Goal: Transaction & Acquisition: Book appointment/travel/reservation

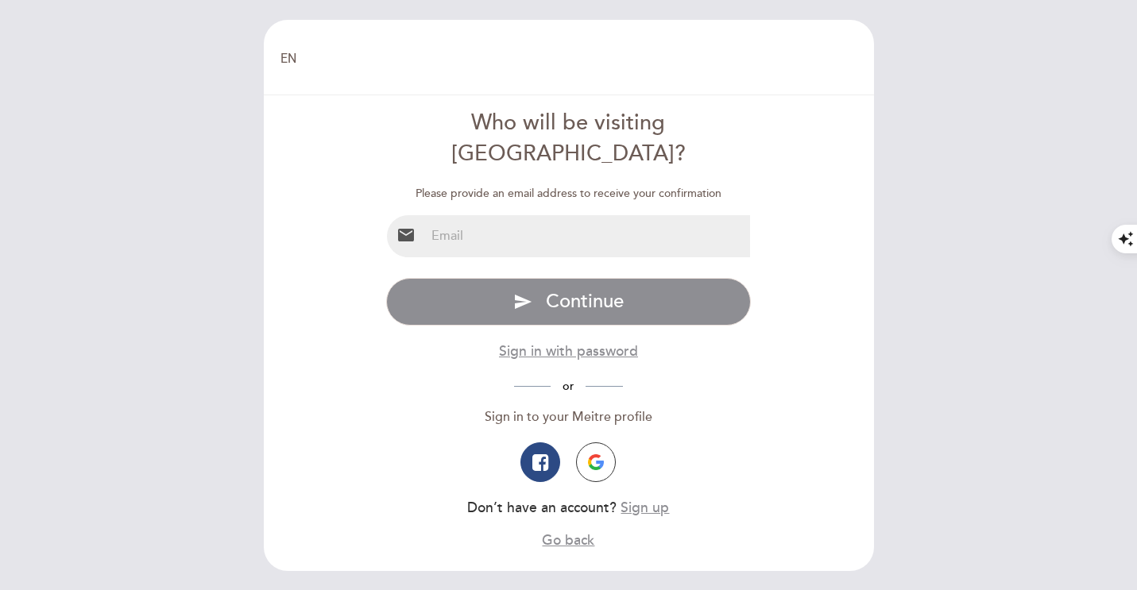
click at [500, 215] on input "email" at bounding box center [587, 236] width 325 height 42
type input "[EMAIL_ADDRESS][DOMAIN_NAME]"
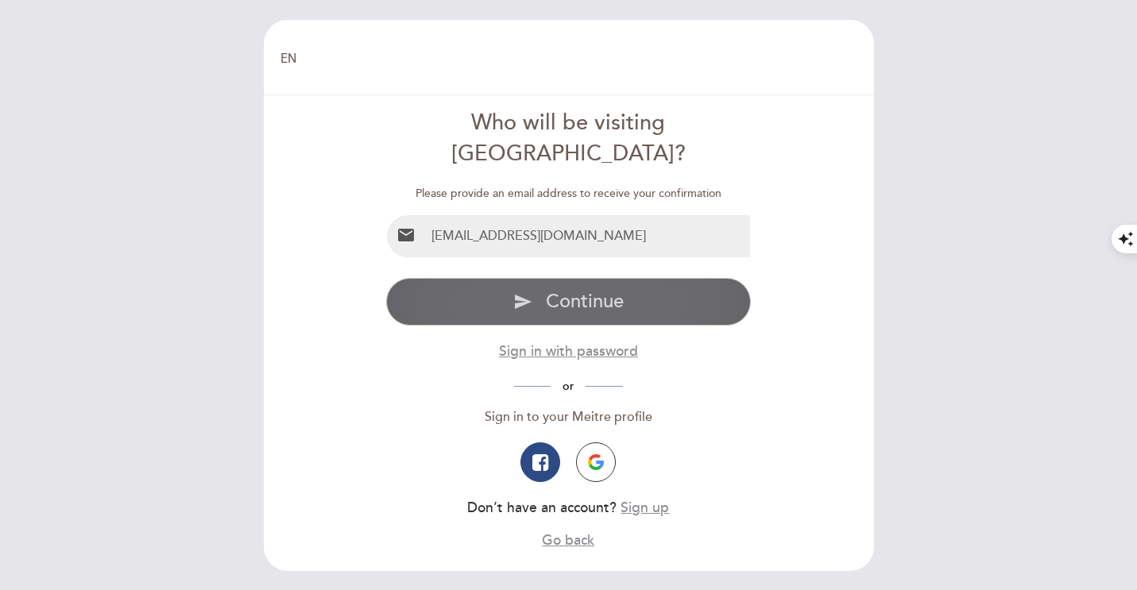
click at [567, 284] on button "send Continue" at bounding box center [568, 302] width 365 height 48
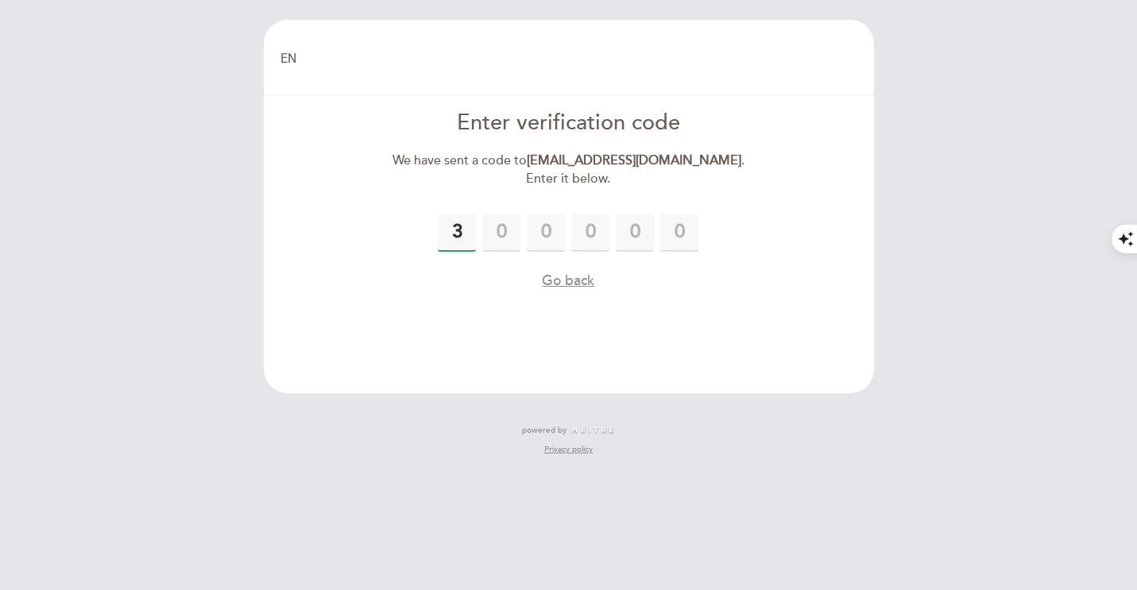
type input "3"
type input "9"
type input "1"
type input "0"
type input "3"
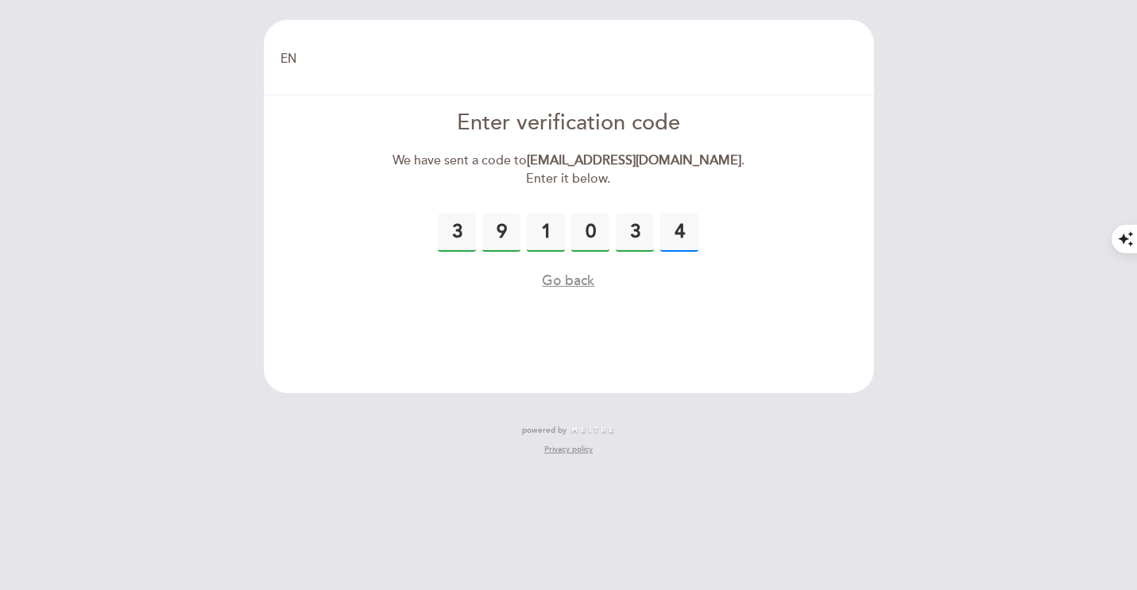
type input "4"
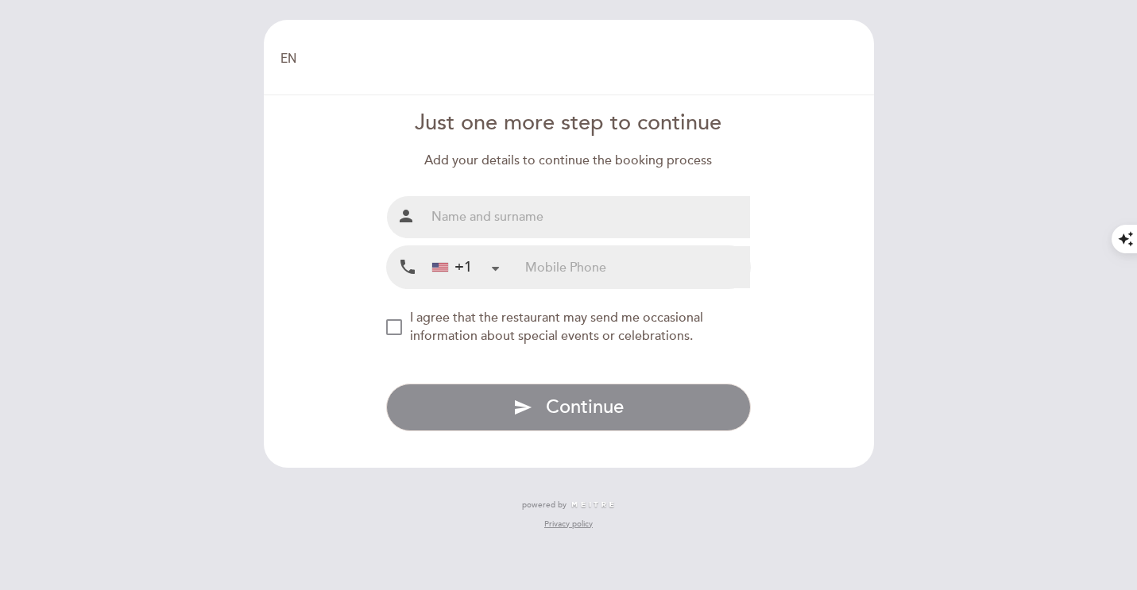
click at [527, 218] on input "text" at bounding box center [587, 217] width 325 height 42
click at [1136, 0] on nordpass-autofill-portal at bounding box center [1137, 0] width 0 height 0
type input "[PERSON_NAME]"
type input "4706672292"
click at [396, 326] on div "NEW_MODAL_AGREE_RESTAURANT_SEND_OCCASIONAL_INFO" at bounding box center [394, 327] width 16 height 16
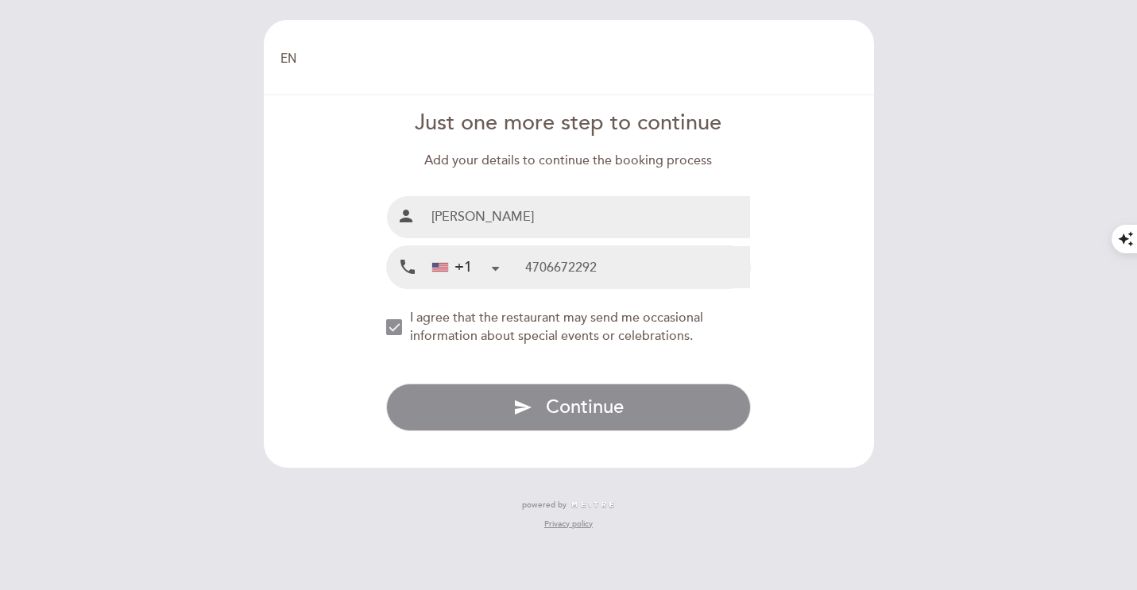
click at [397, 328] on div "NEW_MODAL_AGREE_RESTAURANT_SEND_OCCASIONAL_INFO" at bounding box center [394, 327] width 16 height 16
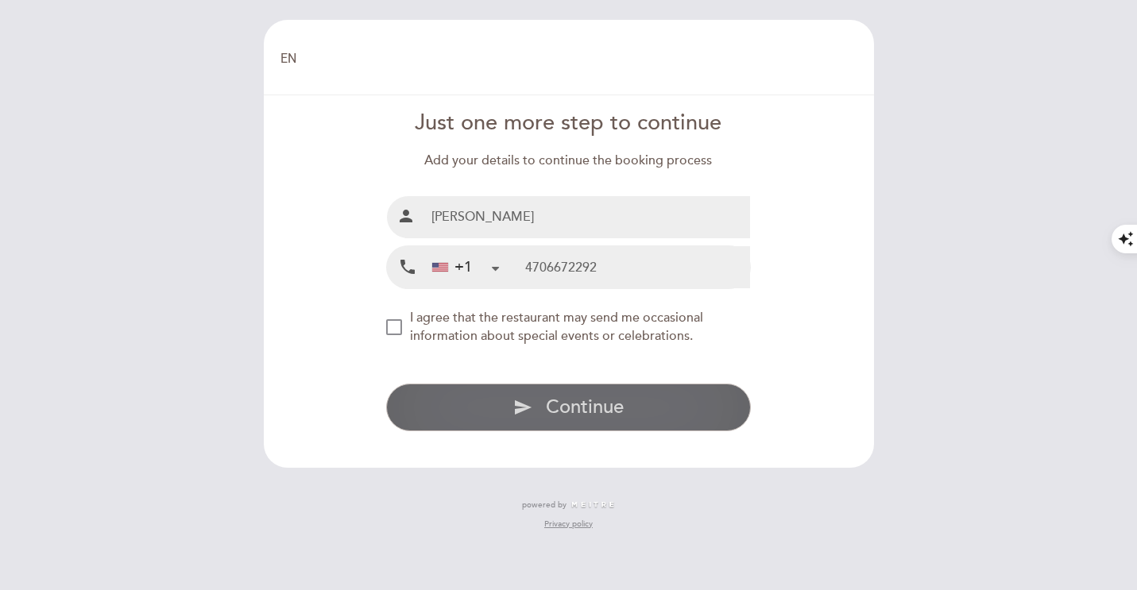
click at [604, 401] on span "Continue" at bounding box center [585, 407] width 78 height 23
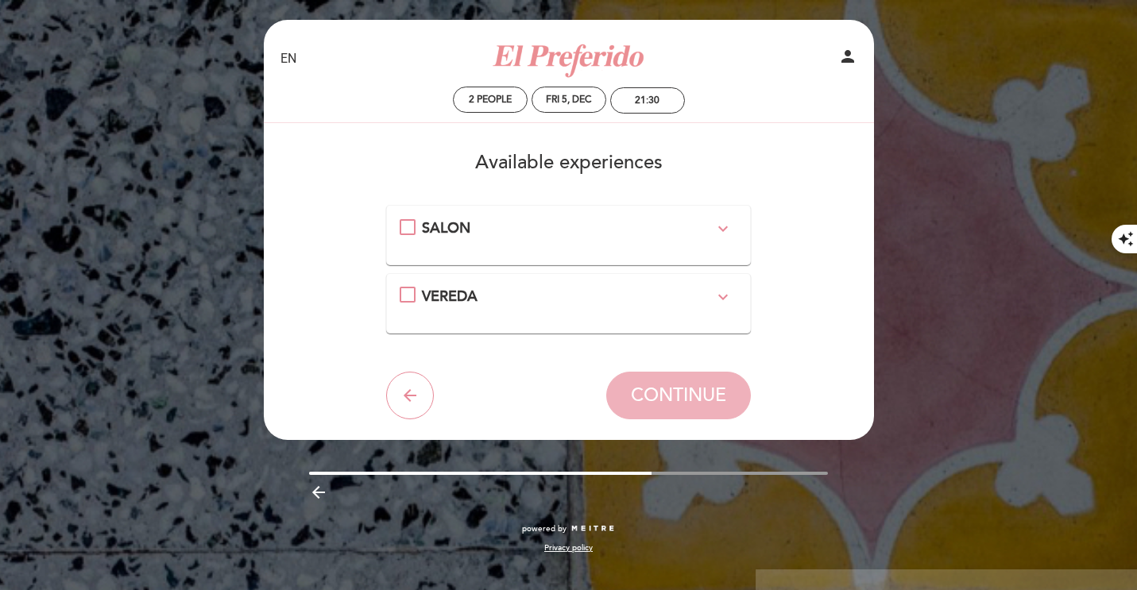
click at [724, 228] on icon "expand_more" at bounding box center [722, 228] width 19 height 19
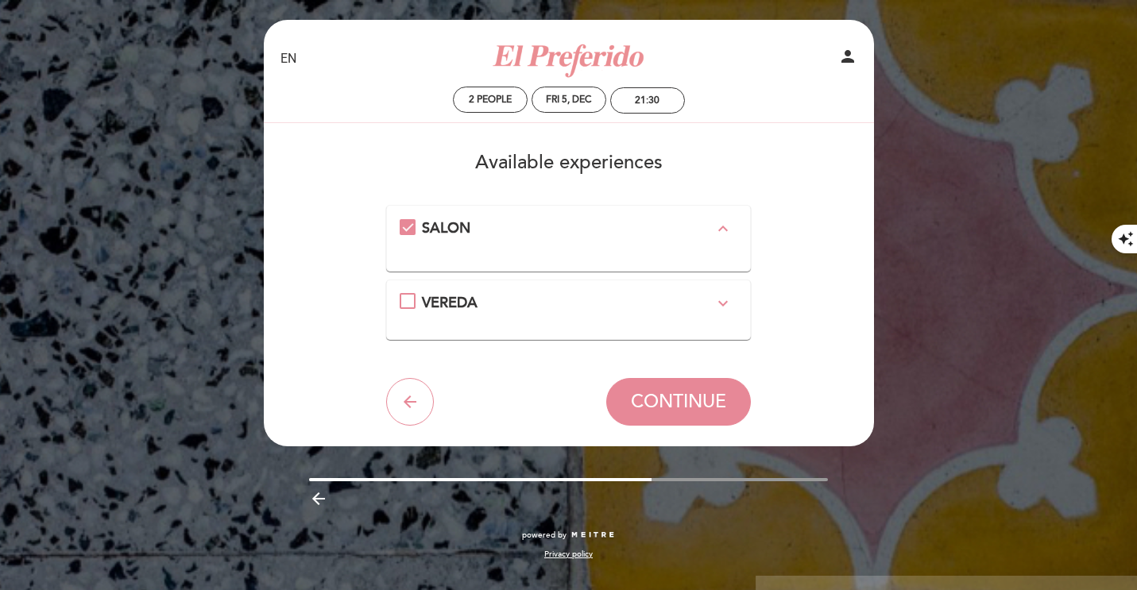
click at [724, 228] on icon "expand_less" at bounding box center [722, 228] width 19 height 19
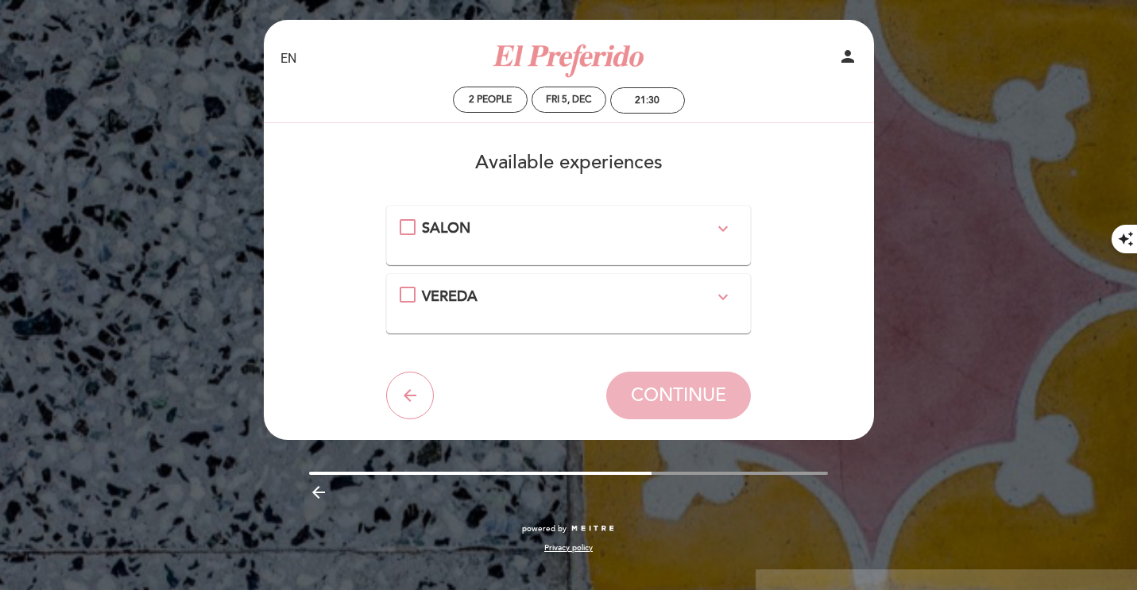
click at [407, 299] on div "VEREDA expand_more Usted esta seleccionando una mesa en vereda al aire libre. S…" at bounding box center [569, 297] width 338 height 21
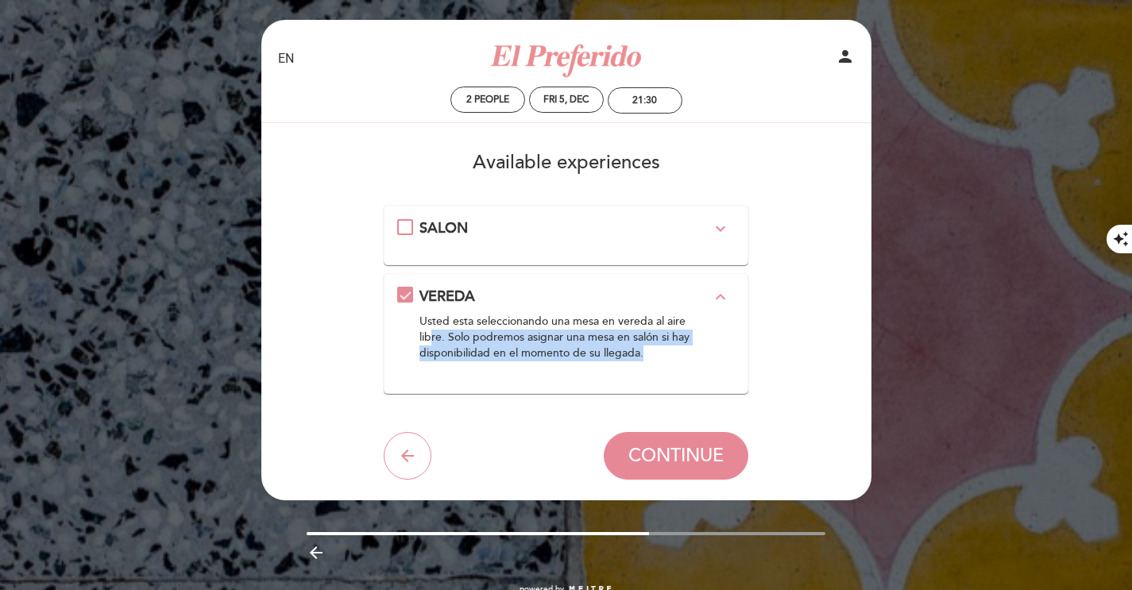
drag, startPoint x: 646, startPoint y: 360, endPoint x: 428, endPoint y: 342, distance: 218.3
click at [428, 342] on div "Usted esta seleccionando una mesa en vereda al aire libre. Solo podremos asigna…" at bounding box center [564, 338] width 291 height 48
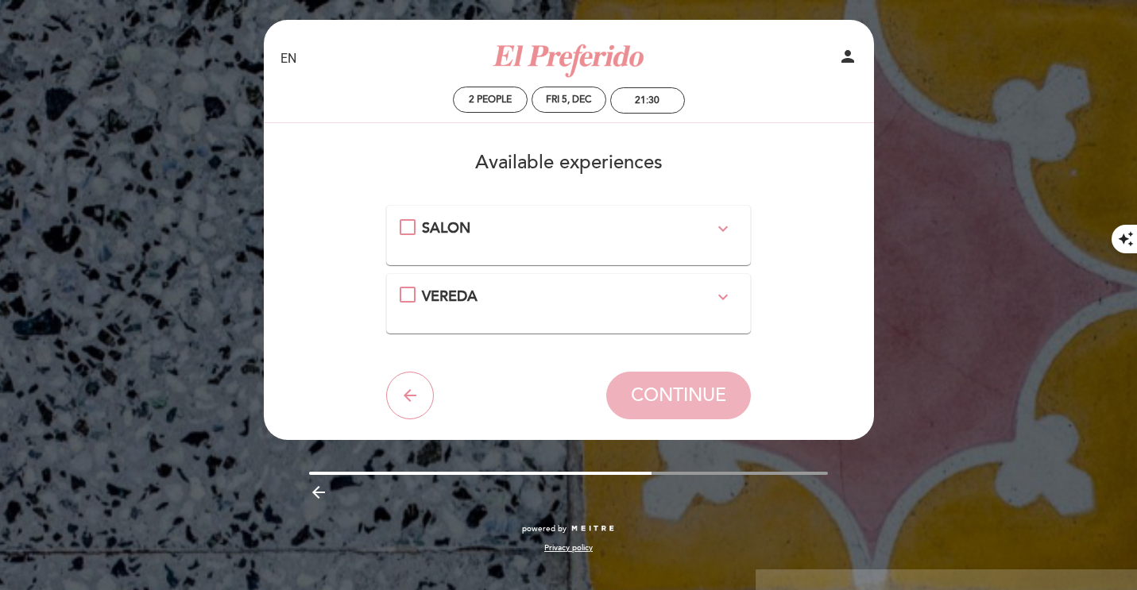
click at [407, 296] on div "VEREDA expand_more Usted esta seleccionando una mesa en vereda al aire libre. S…" at bounding box center [569, 297] width 338 height 21
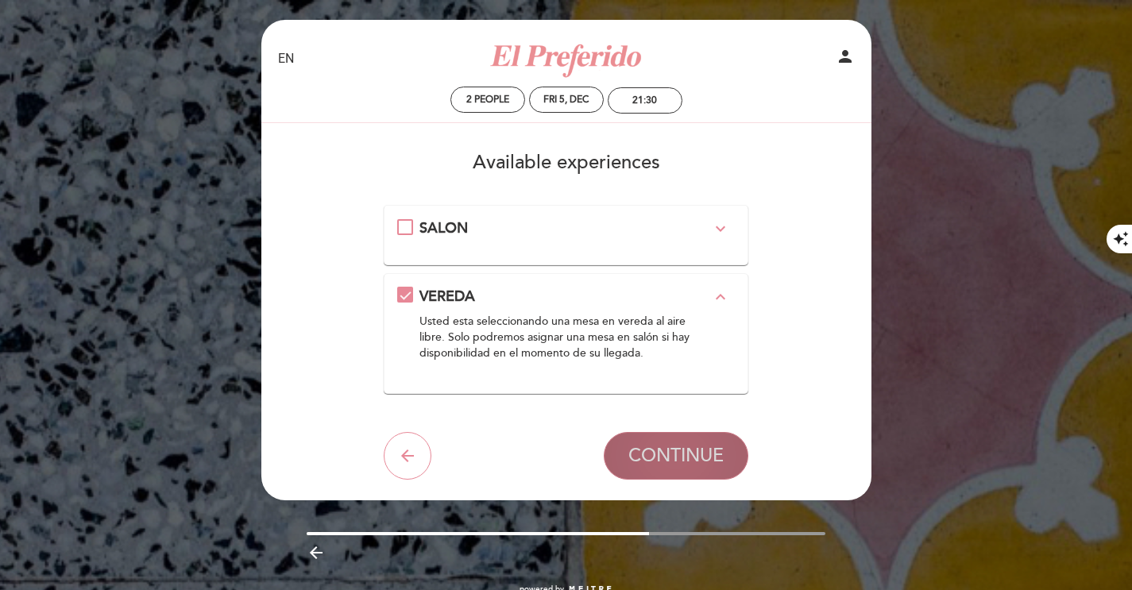
click at [704, 450] on span "CONTINUE" at bounding box center [675, 456] width 95 height 22
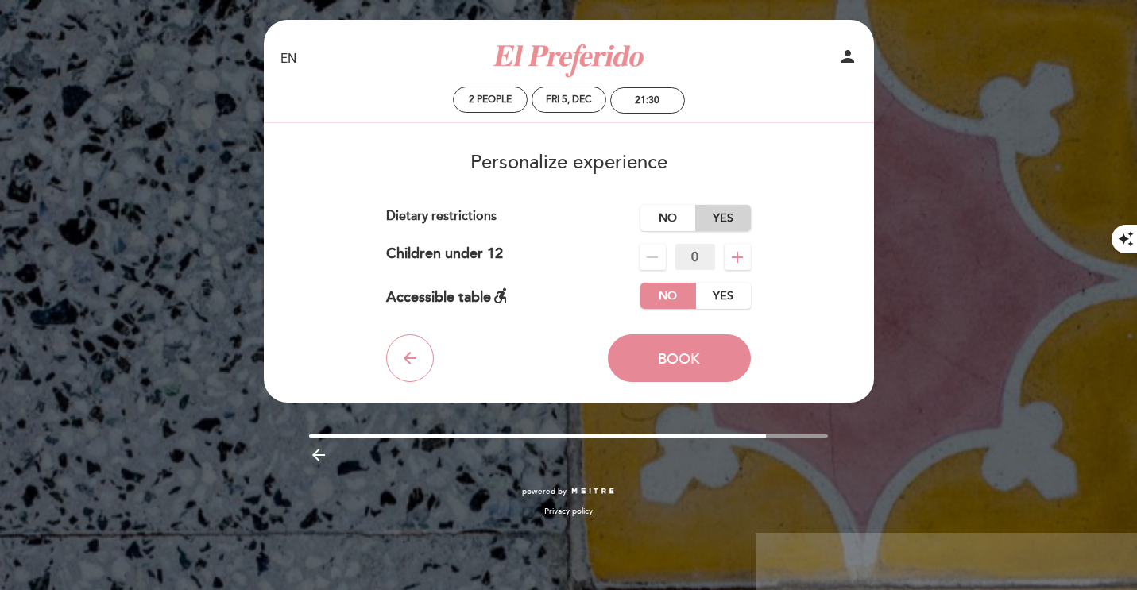
click at [720, 216] on label "Yes" at bounding box center [723, 218] width 56 height 26
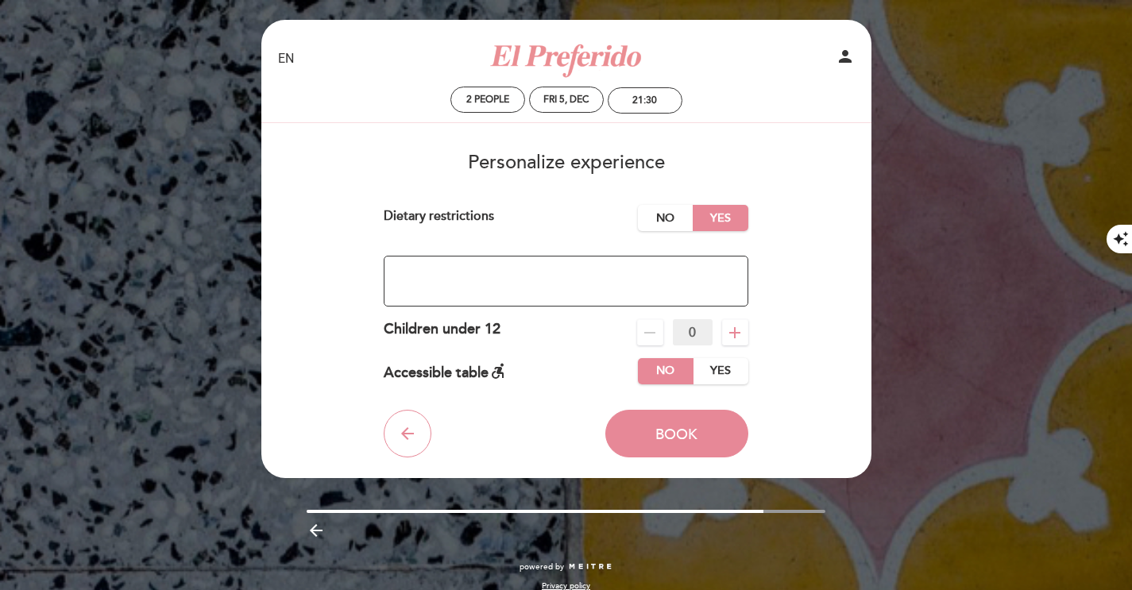
scroll to position [1, 0]
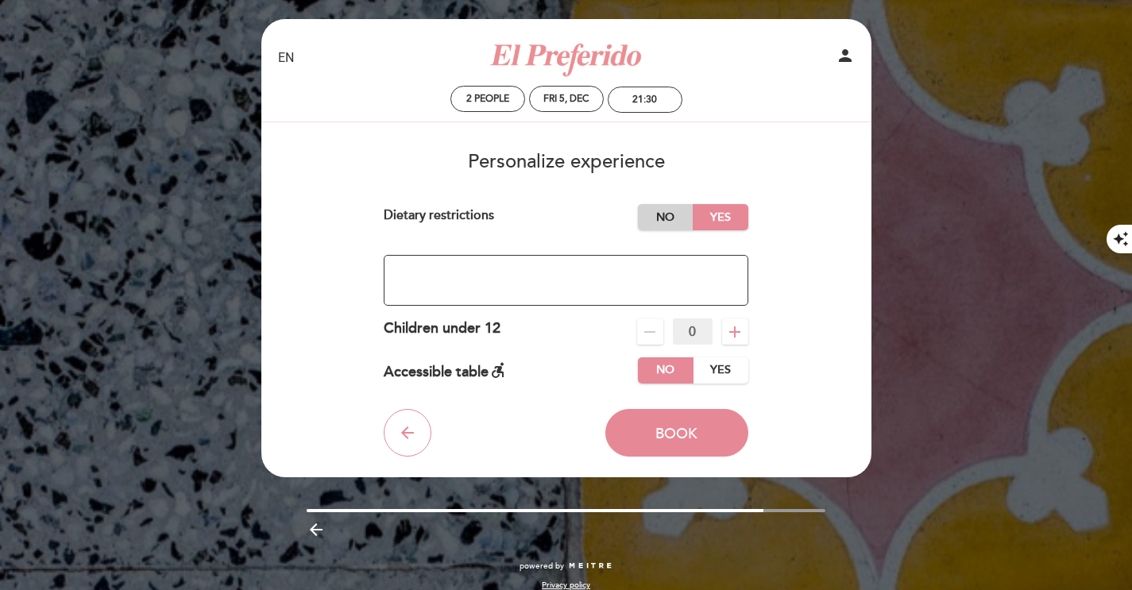
click at [660, 222] on label "No" at bounding box center [666, 217] width 56 height 26
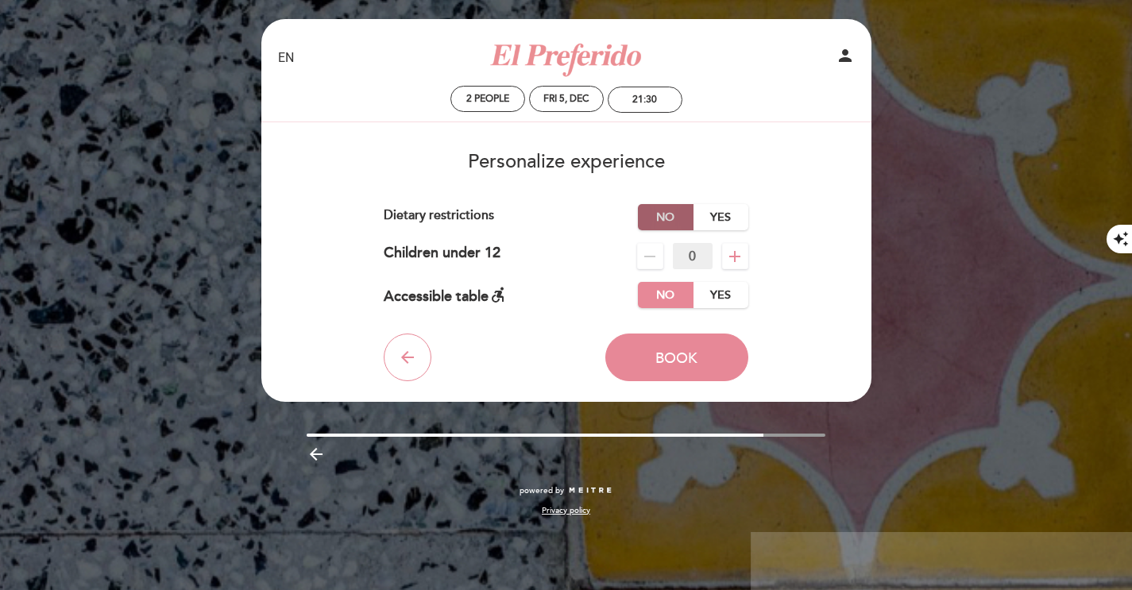
scroll to position [0, 0]
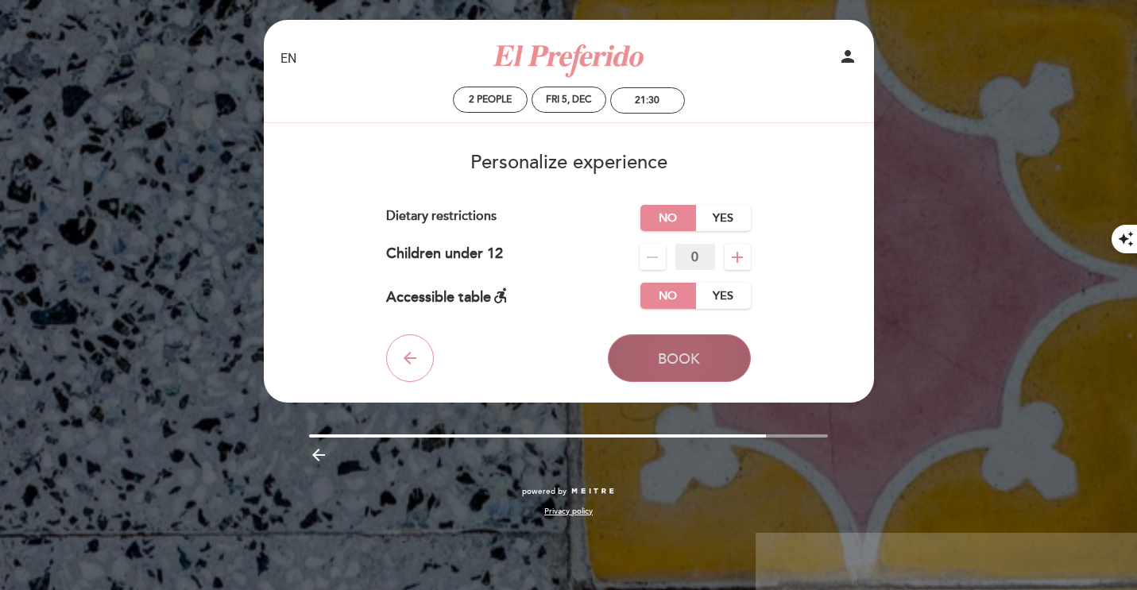
click at [690, 361] on span "Book" at bounding box center [679, 358] width 42 height 17
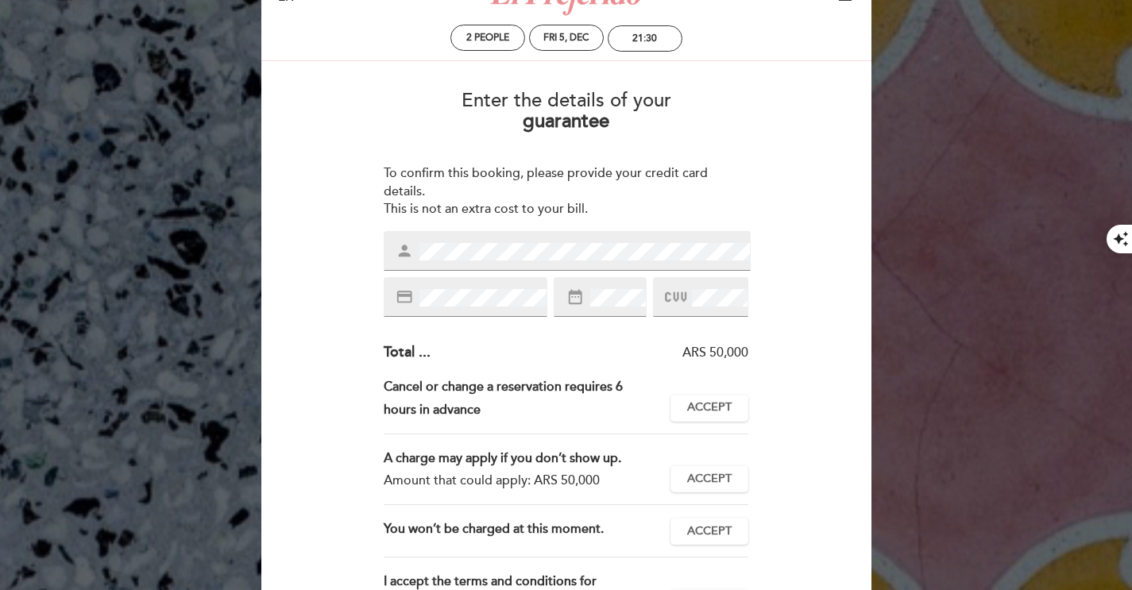
scroll to position [222, 0]
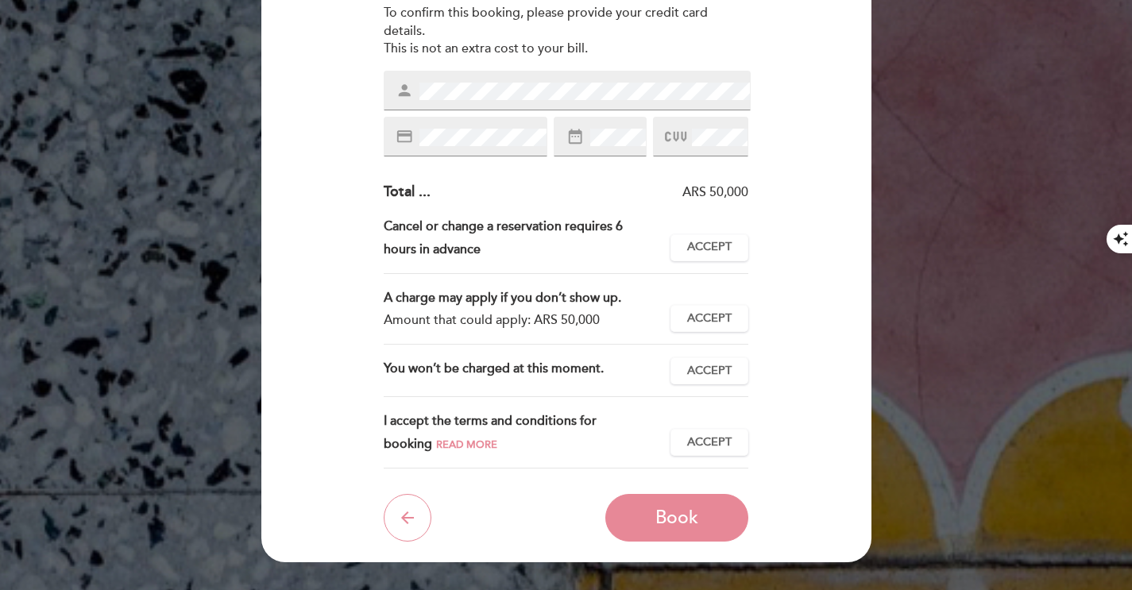
click at [436, 446] on span "Read more" at bounding box center [466, 444] width 61 height 13
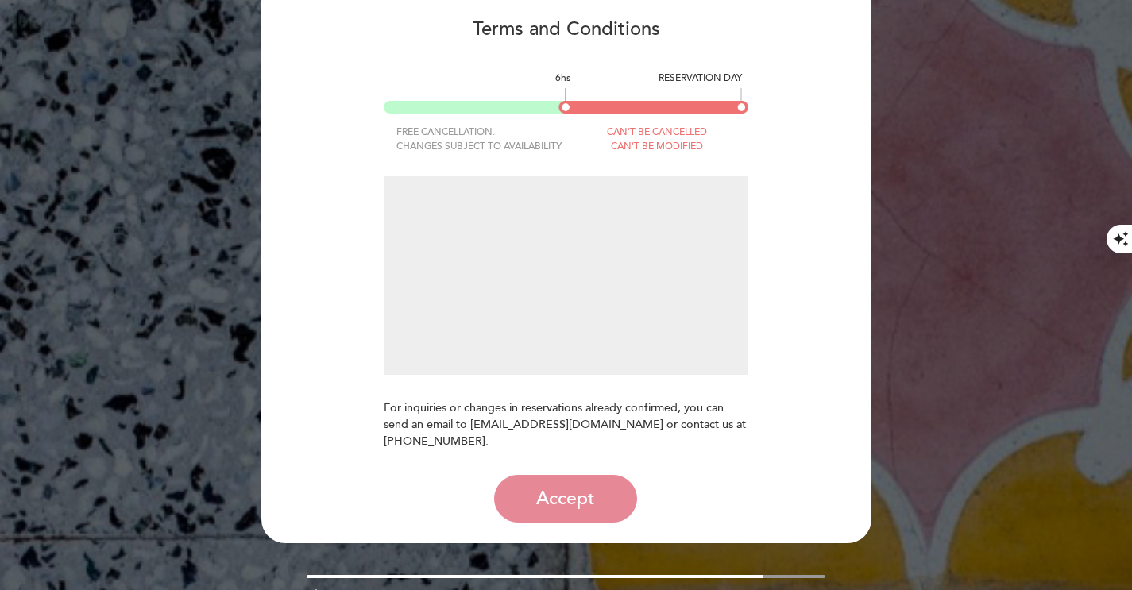
scroll to position [122, 0]
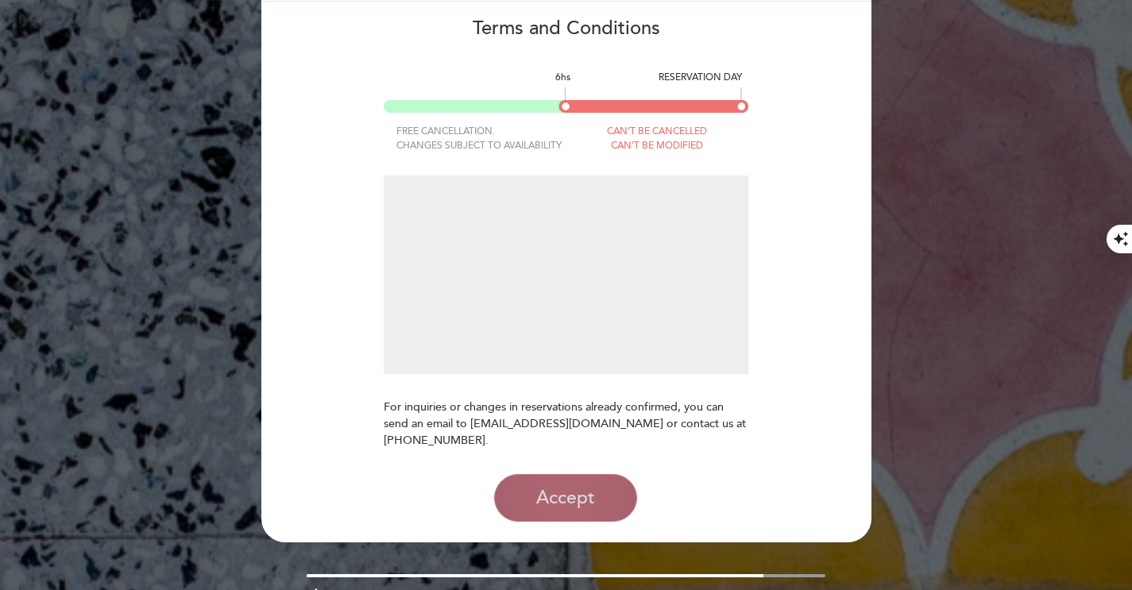
click at [581, 499] on button "Accept" at bounding box center [565, 498] width 143 height 48
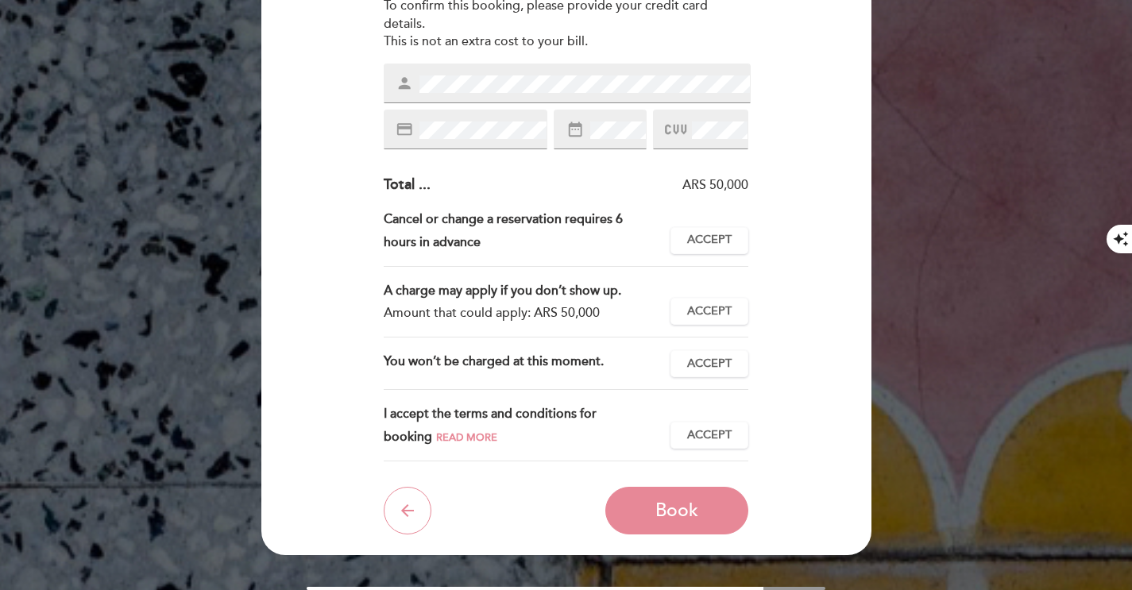
scroll to position [229, 0]
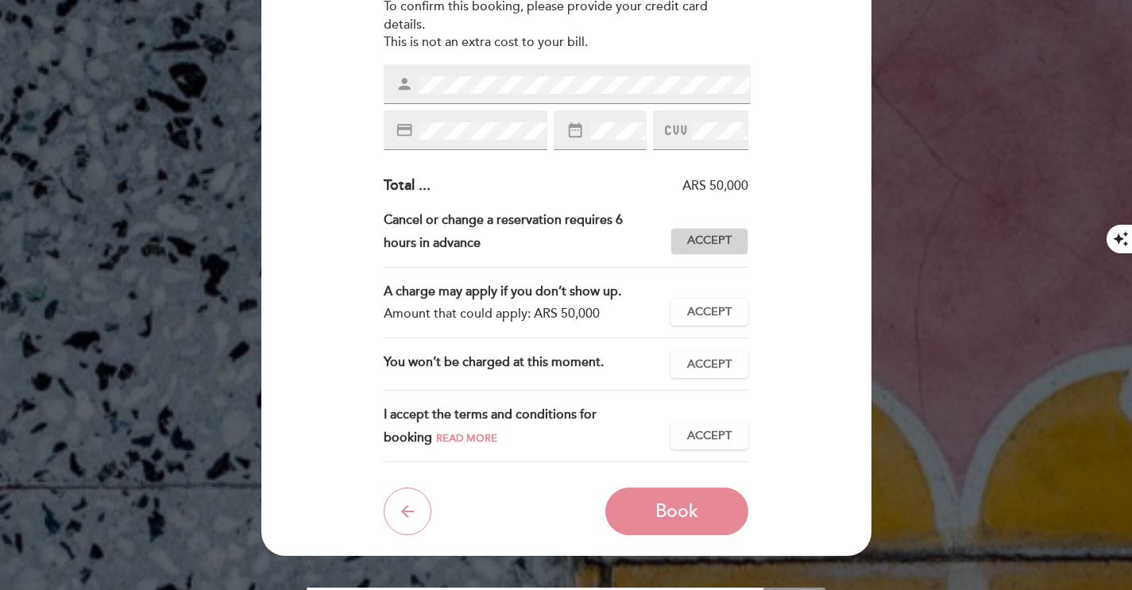
click at [710, 242] on span "Accept" at bounding box center [709, 241] width 44 height 17
click at [703, 322] on button "Accept Accepted" at bounding box center [709, 312] width 78 height 27
click at [707, 367] on span "Accept" at bounding box center [709, 365] width 44 height 17
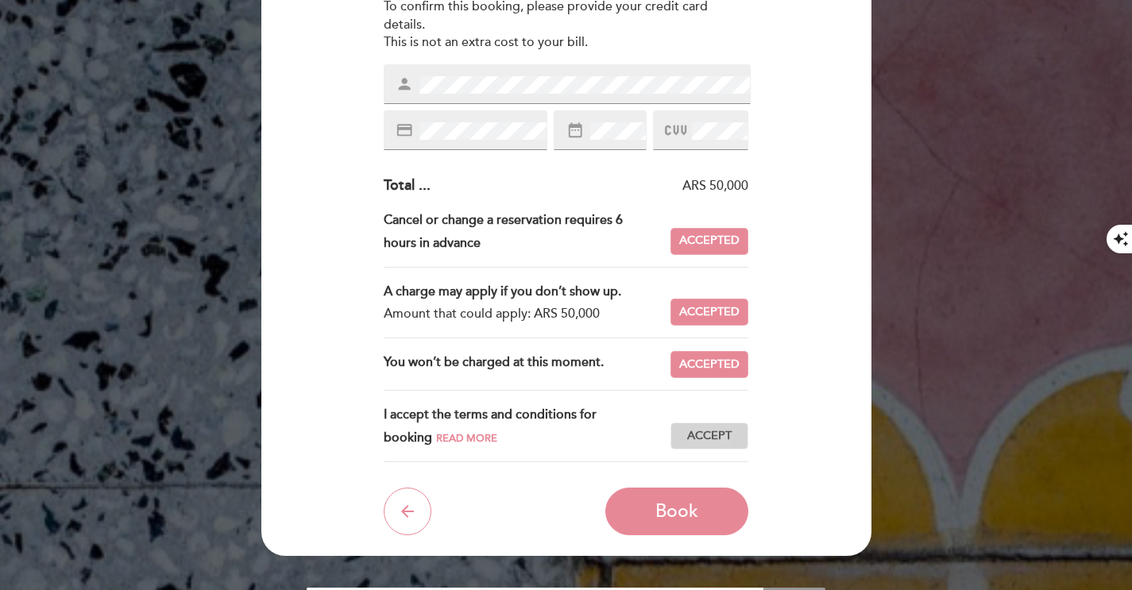
click at [704, 429] on span "Accept" at bounding box center [709, 436] width 44 height 17
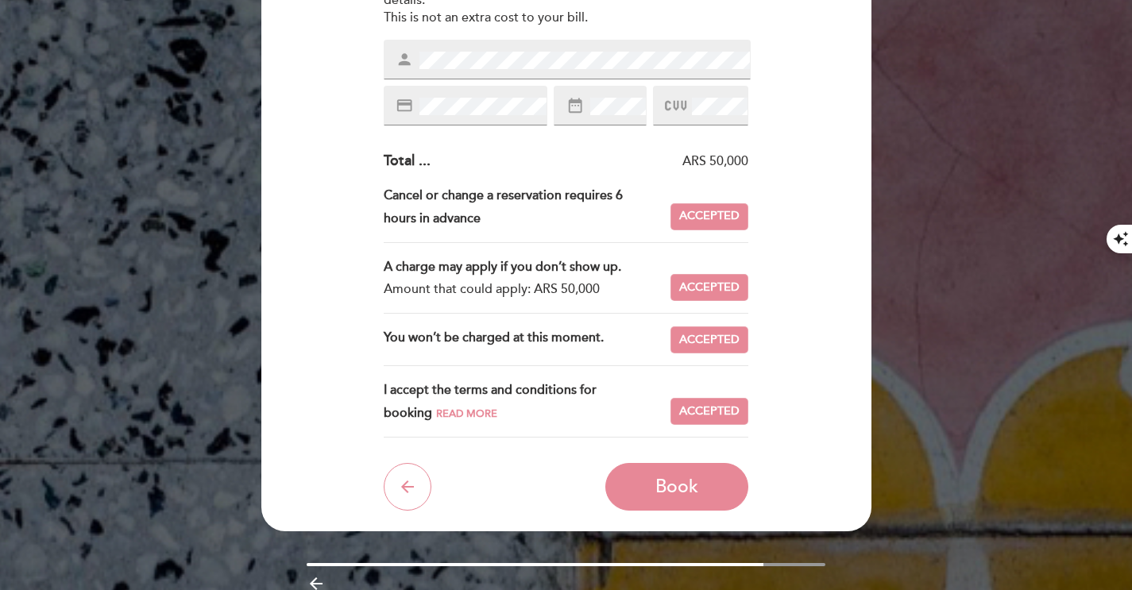
scroll to position [261, 0]
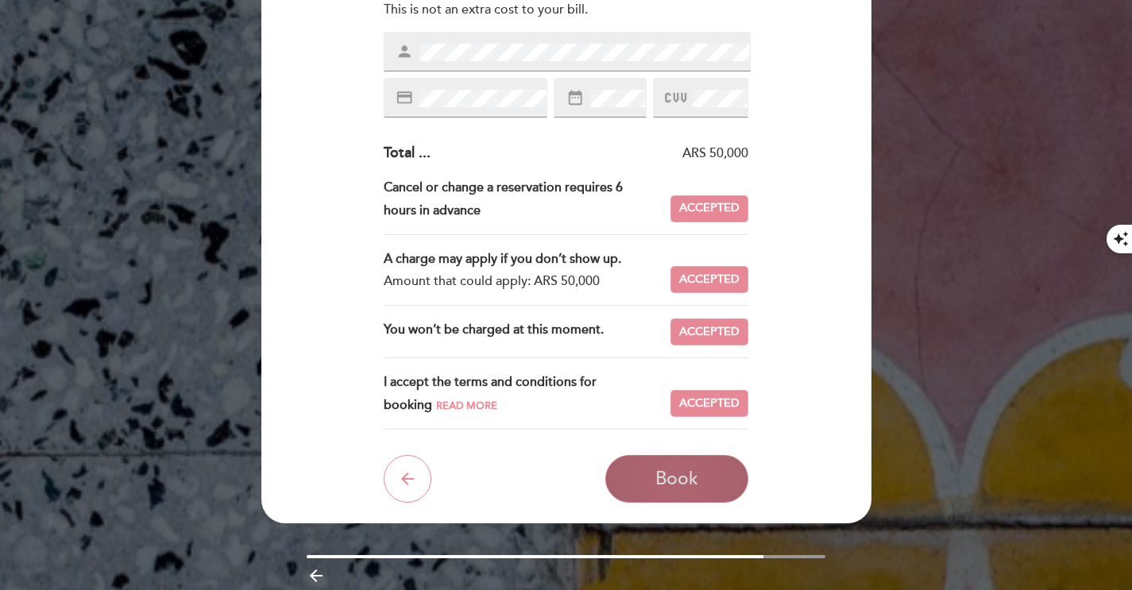
click at [699, 496] on button "Book" at bounding box center [676, 479] width 143 height 48
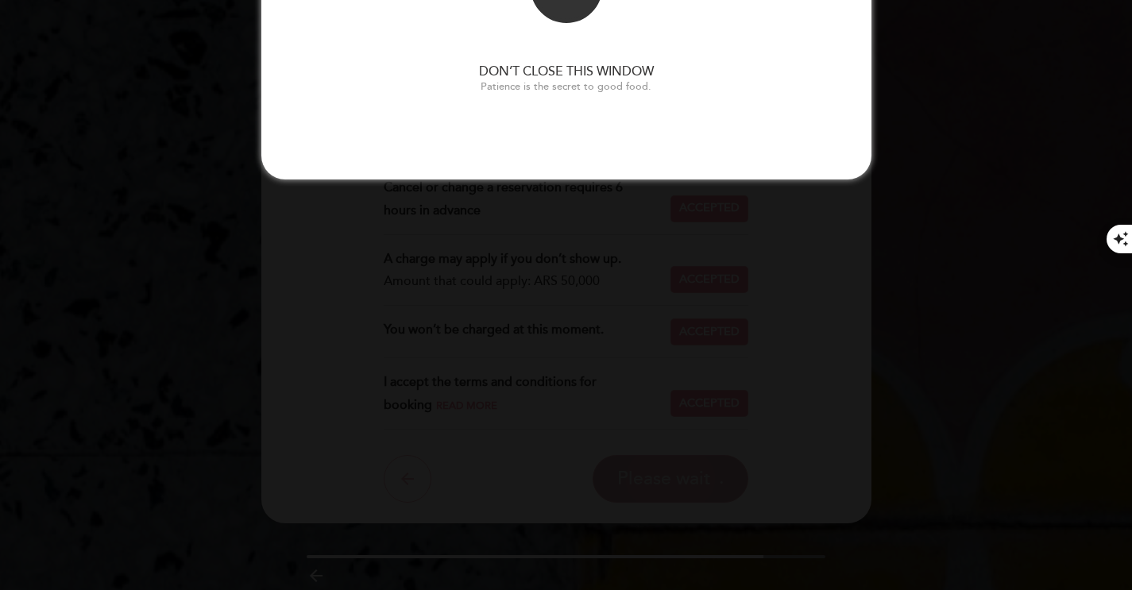
scroll to position [0, 0]
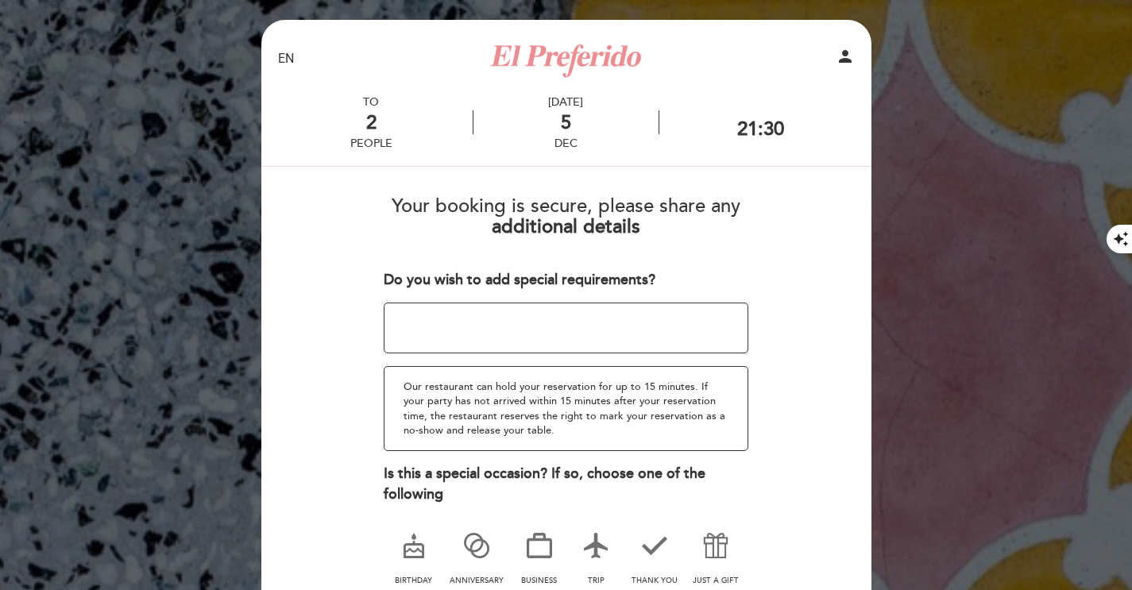
click at [423, 317] on textarea at bounding box center [566, 328] width 365 height 51
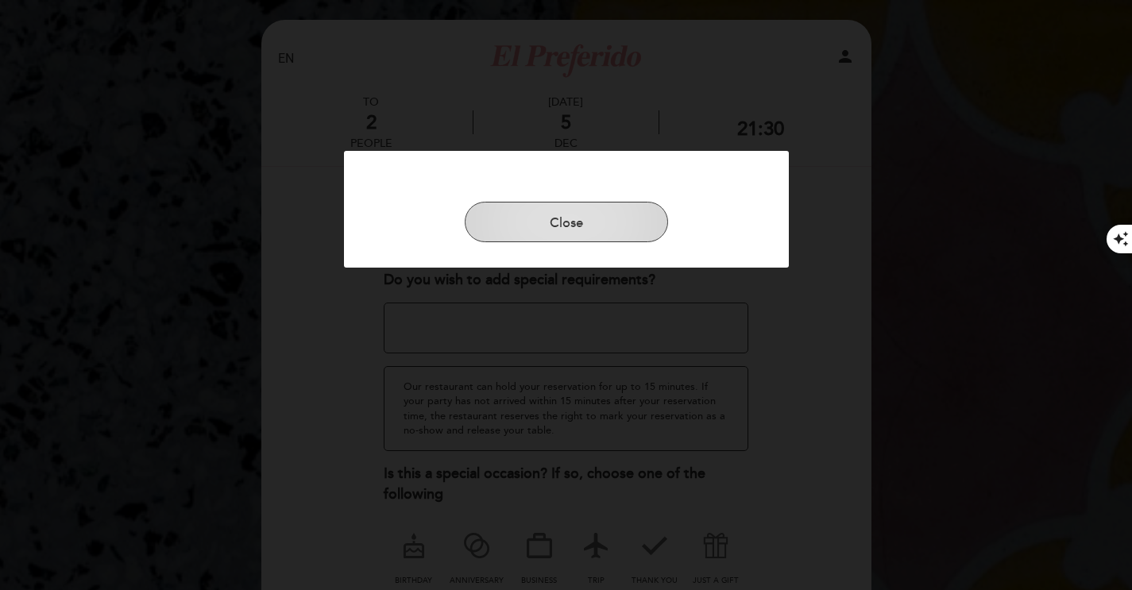
click at [540, 233] on button "Close" at bounding box center [566, 222] width 203 height 41
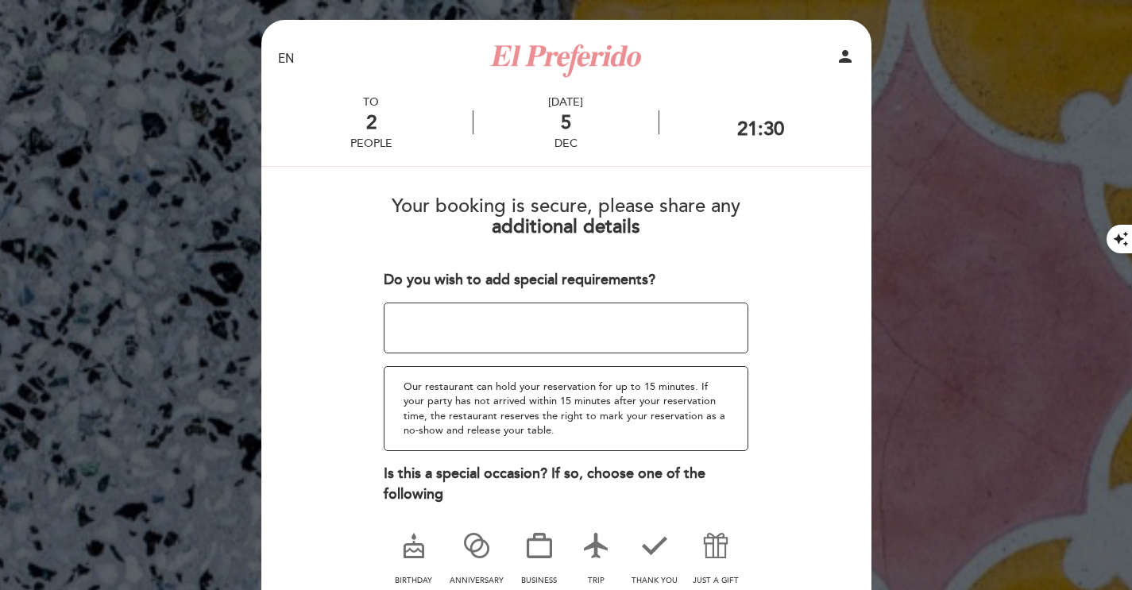
click at [483, 315] on textarea at bounding box center [566, 328] width 365 height 51
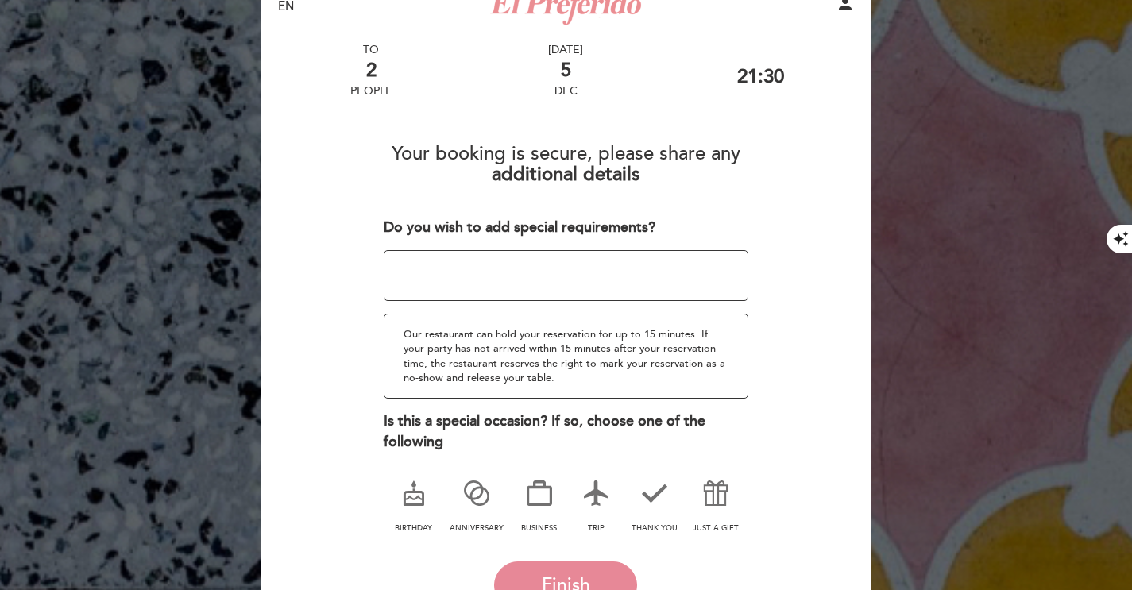
scroll to position [63, 0]
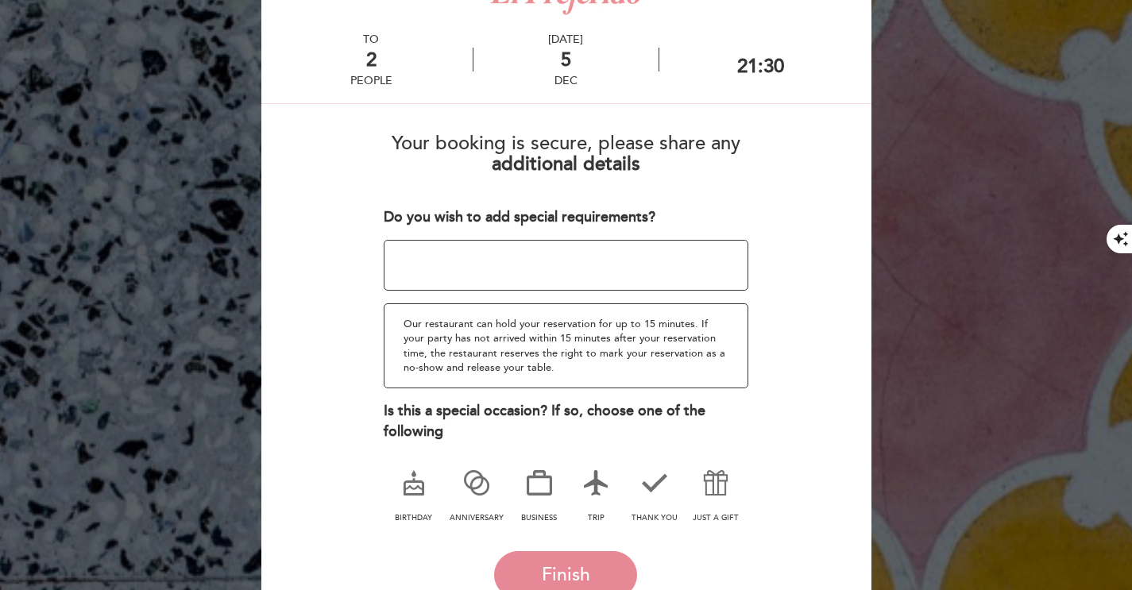
click at [596, 495] on icon at bounding box center [595, 482] width 41 height 41
click at [517, 247] on textarea at bounding box center [566, 265] width 365 height 51
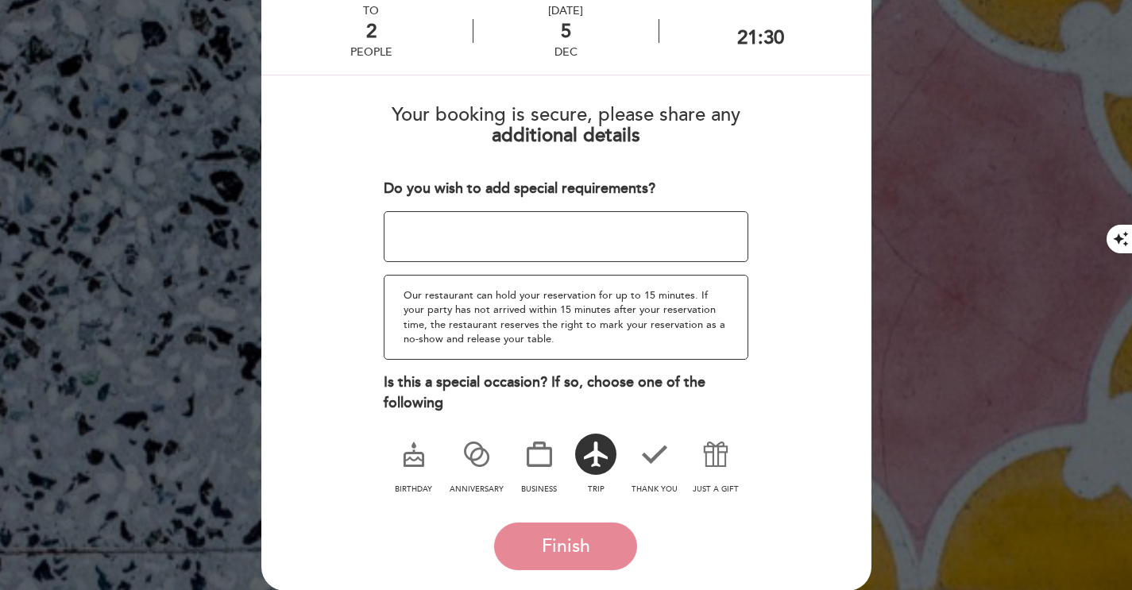
scroll to position [170, 0]
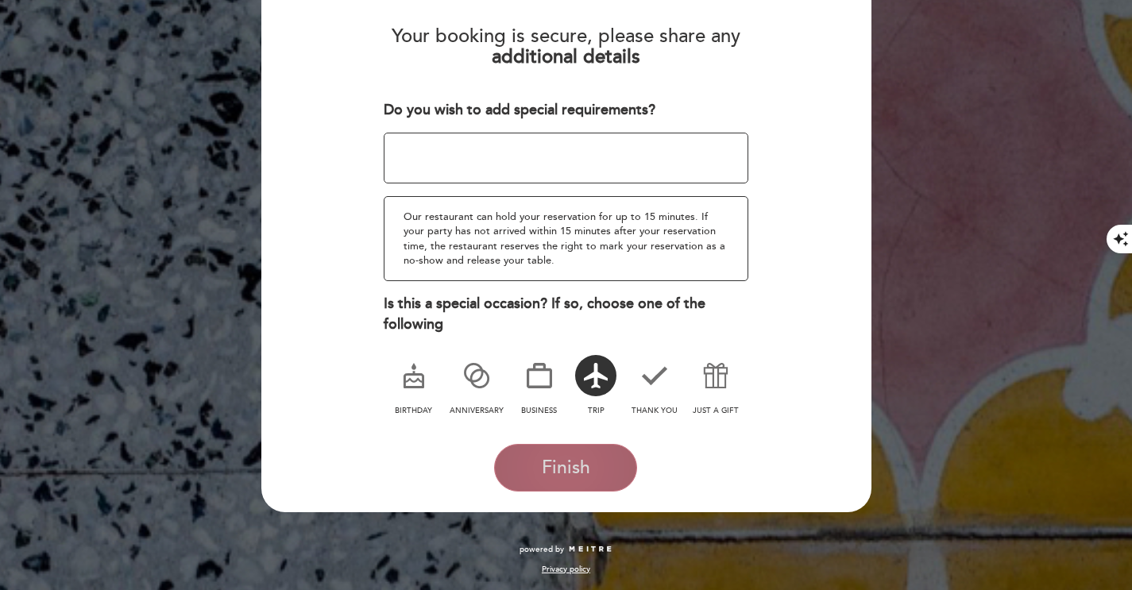
click at [562, 467] on span "Finish" at bounding box center [566, 468] width 48 height 22
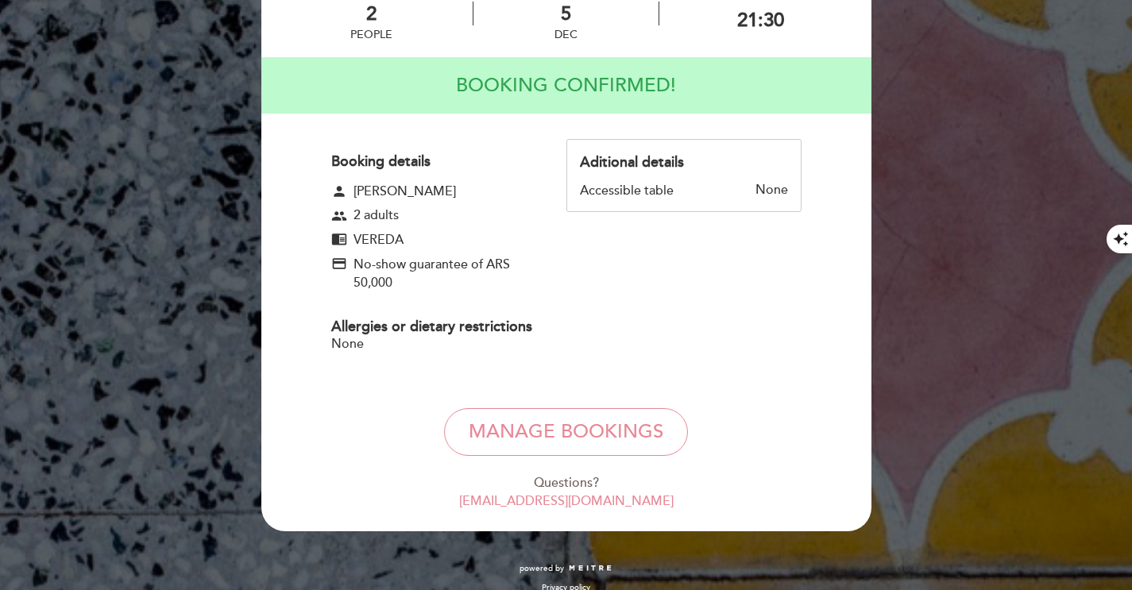
scroll to position [91, 0]
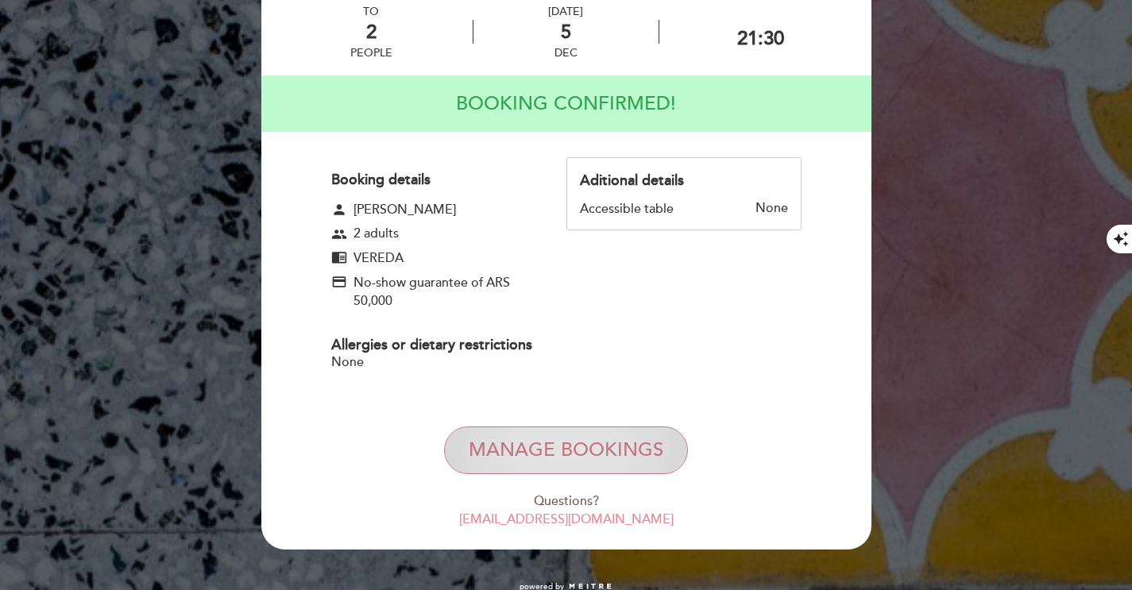
click at [600, 457] on button "Manage Bookings" at bounding box center [566, 451] width 244 height 48
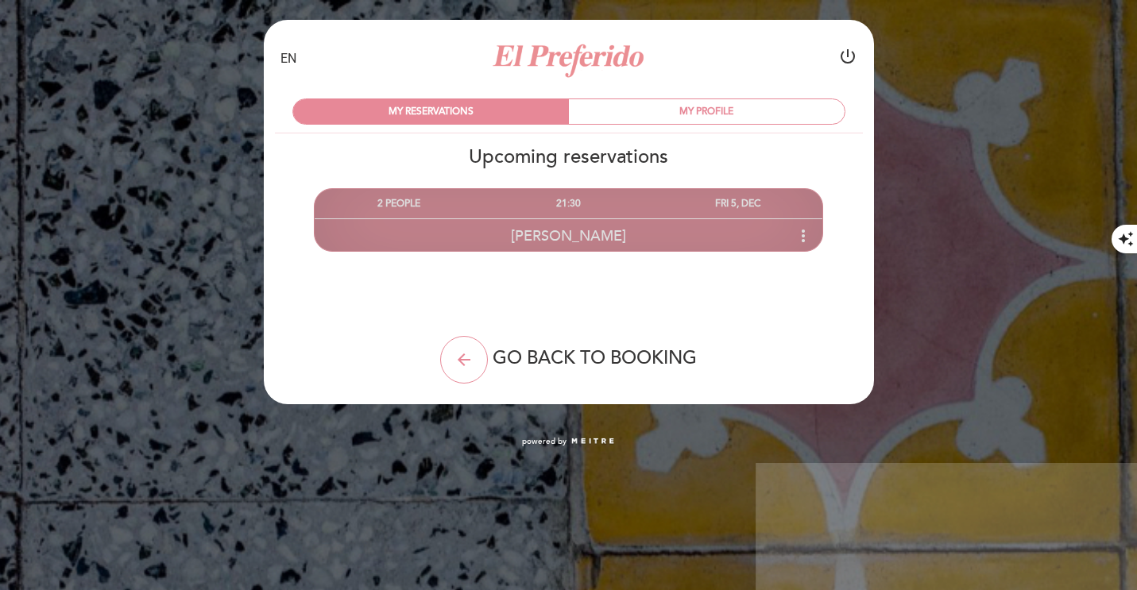
click at [801, 239] on icon "more_vert" at bounding box center [802, 235] width 19 height 19
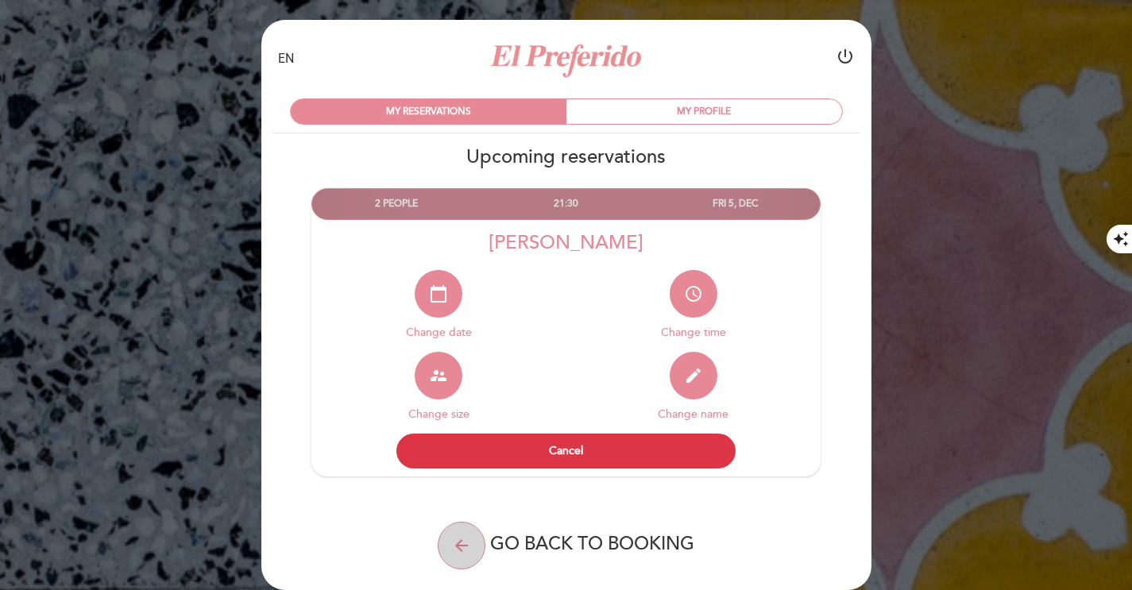
click at [466, 549] on icon "arrow_back" at bounding box center [461, 545] width 19 height 19
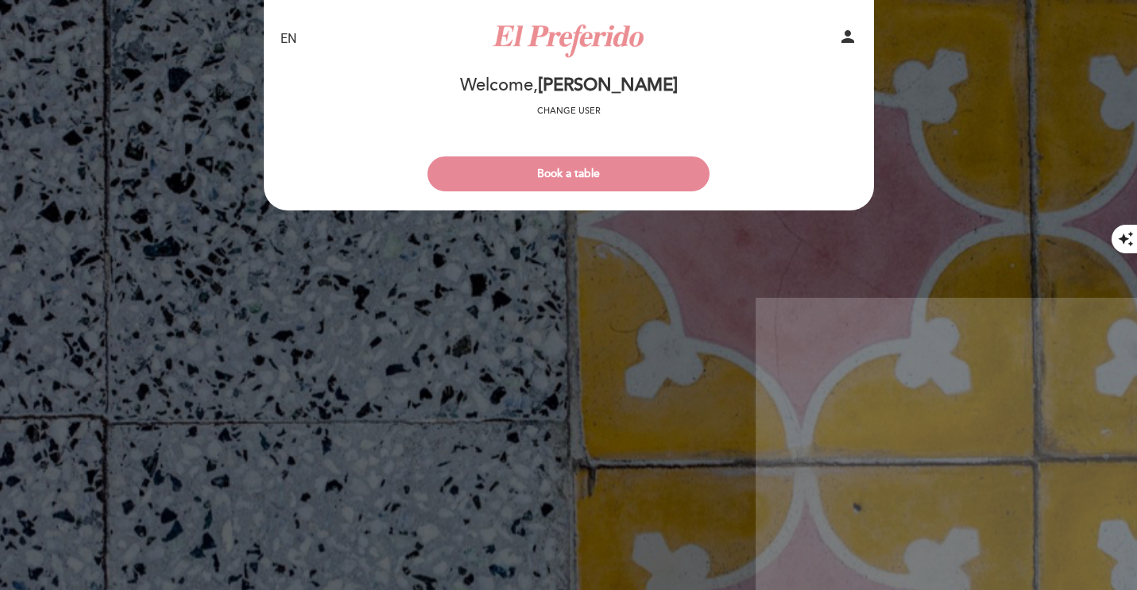
click at [839, 36] on icon "person" at bounding box center [847, 36] width 19 height 19
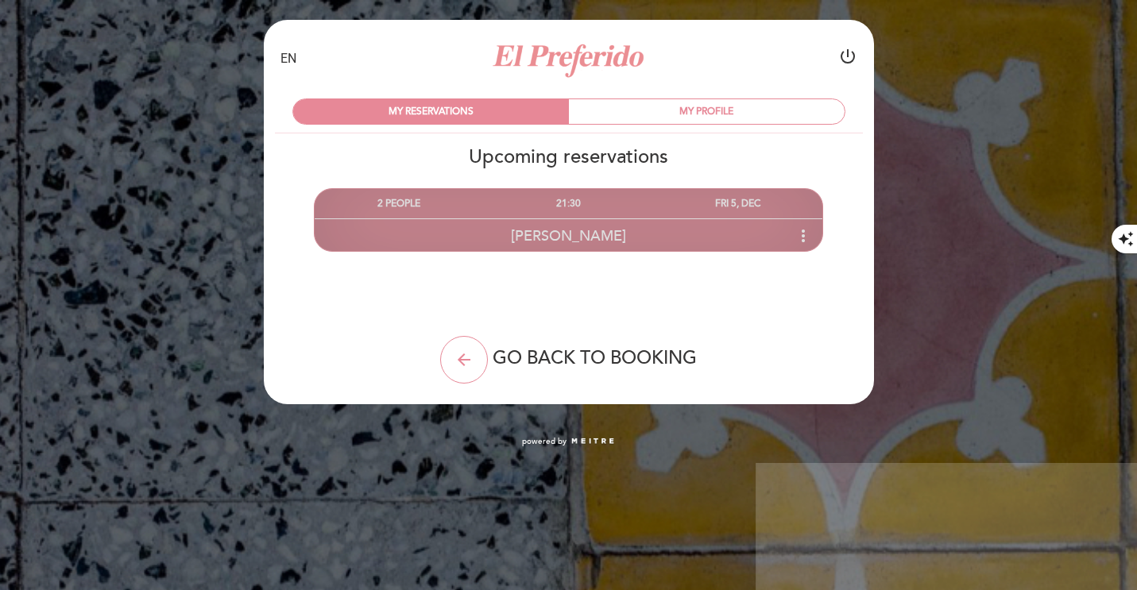
click at [582, 241] on span "[PERSON_NAME]" at bounding box center [568, 235] width 115 height 17
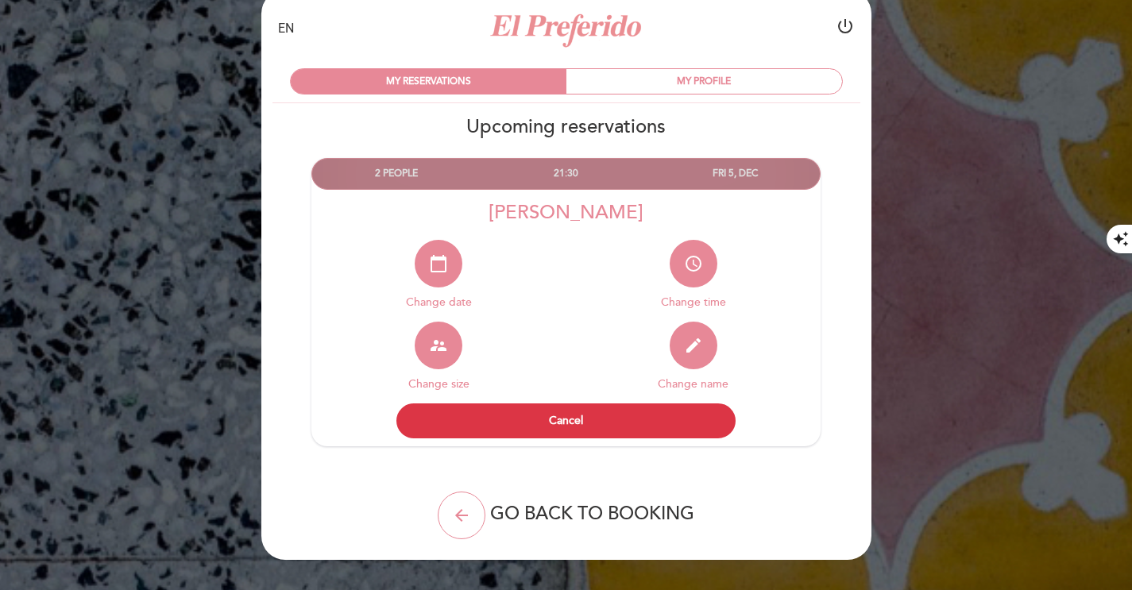
scroll to position [59, 0]
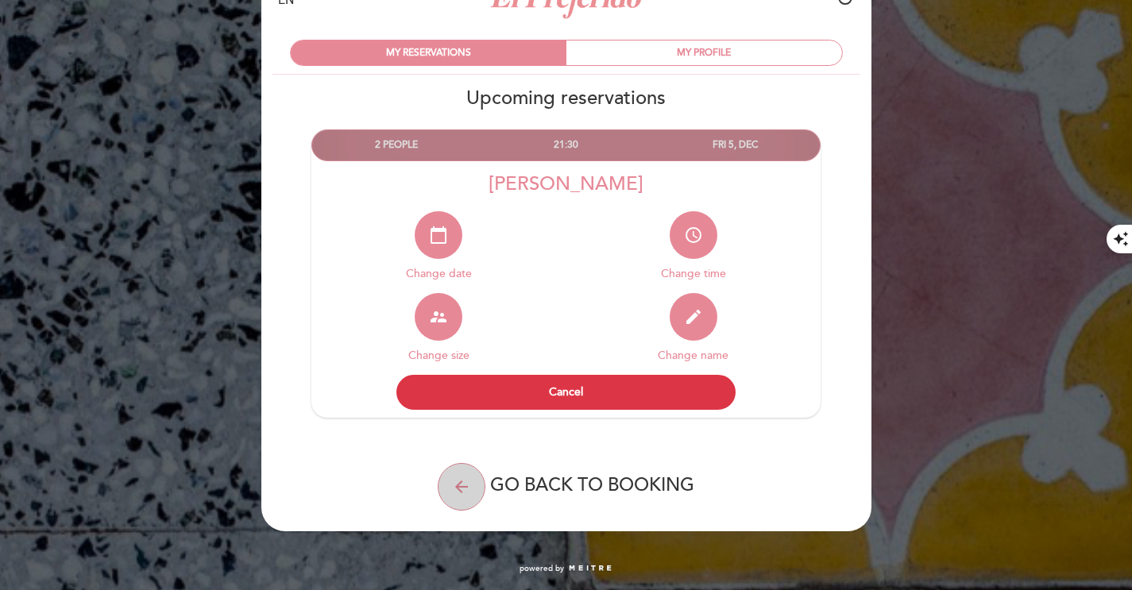
click at [464, 491] on icon "arrow_back" at bounding box center [461, 486] width 19 height 19
